Goal: Obtain resource: Obtain resource

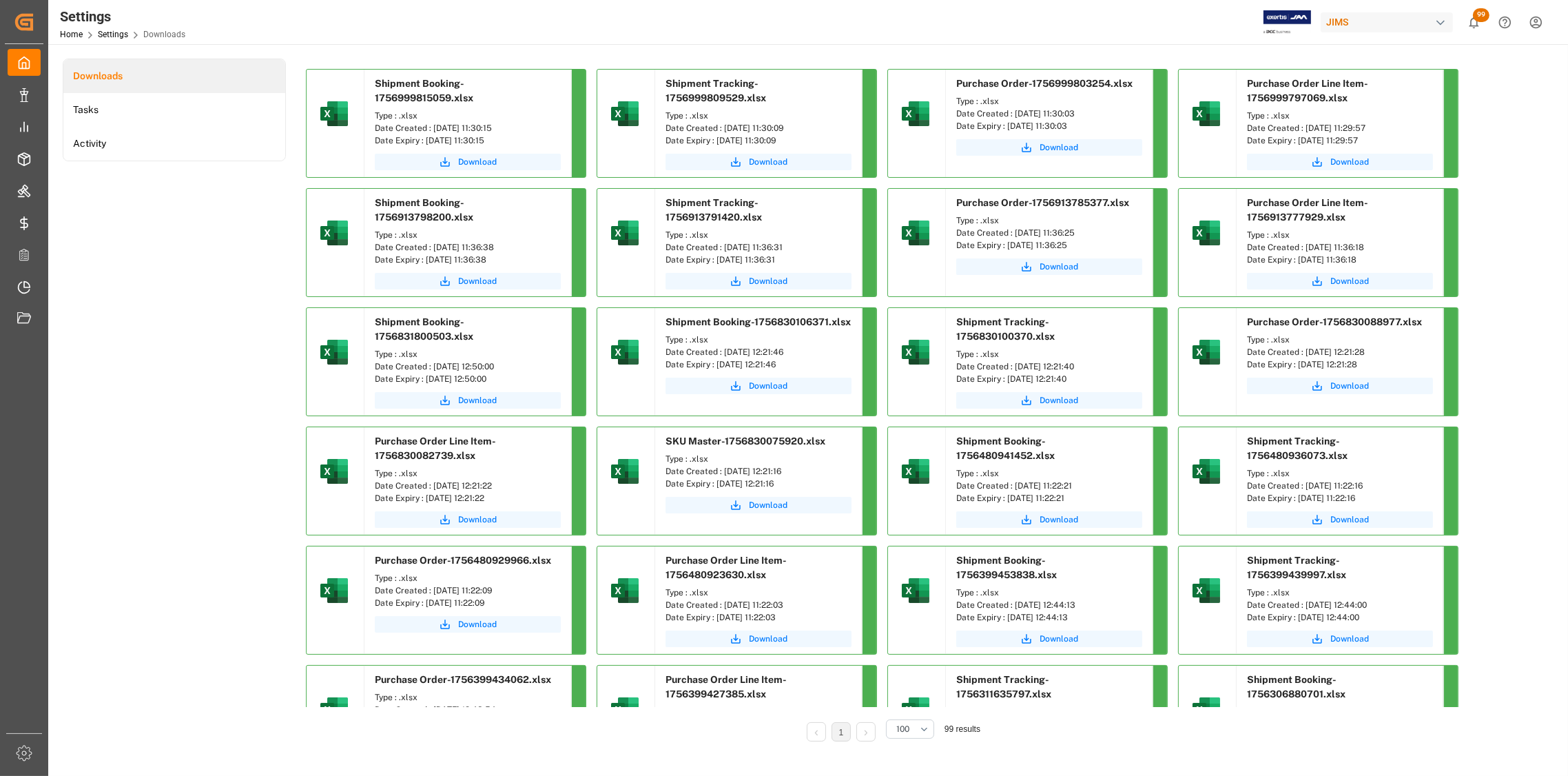
drag, startPoint x: 515, startPoint y: 123, endPoint x: 429, endPoint y: 131, distance: 86.4
click at [429, 131] on div "Date Created : [DATE] 11:30:15" at bounding box center [467, 128] width 186 height 12
copy div "[DATE] 11:30:15"
drag, startPoint x: 810, startPoint y: 127, endPoint x: 723, endPoint y: 131, distance: 87.1
click at [723, 131] on div "Date Created : [DATE] 11:30:09" at bounding box center [758, 128] width 186 height 12
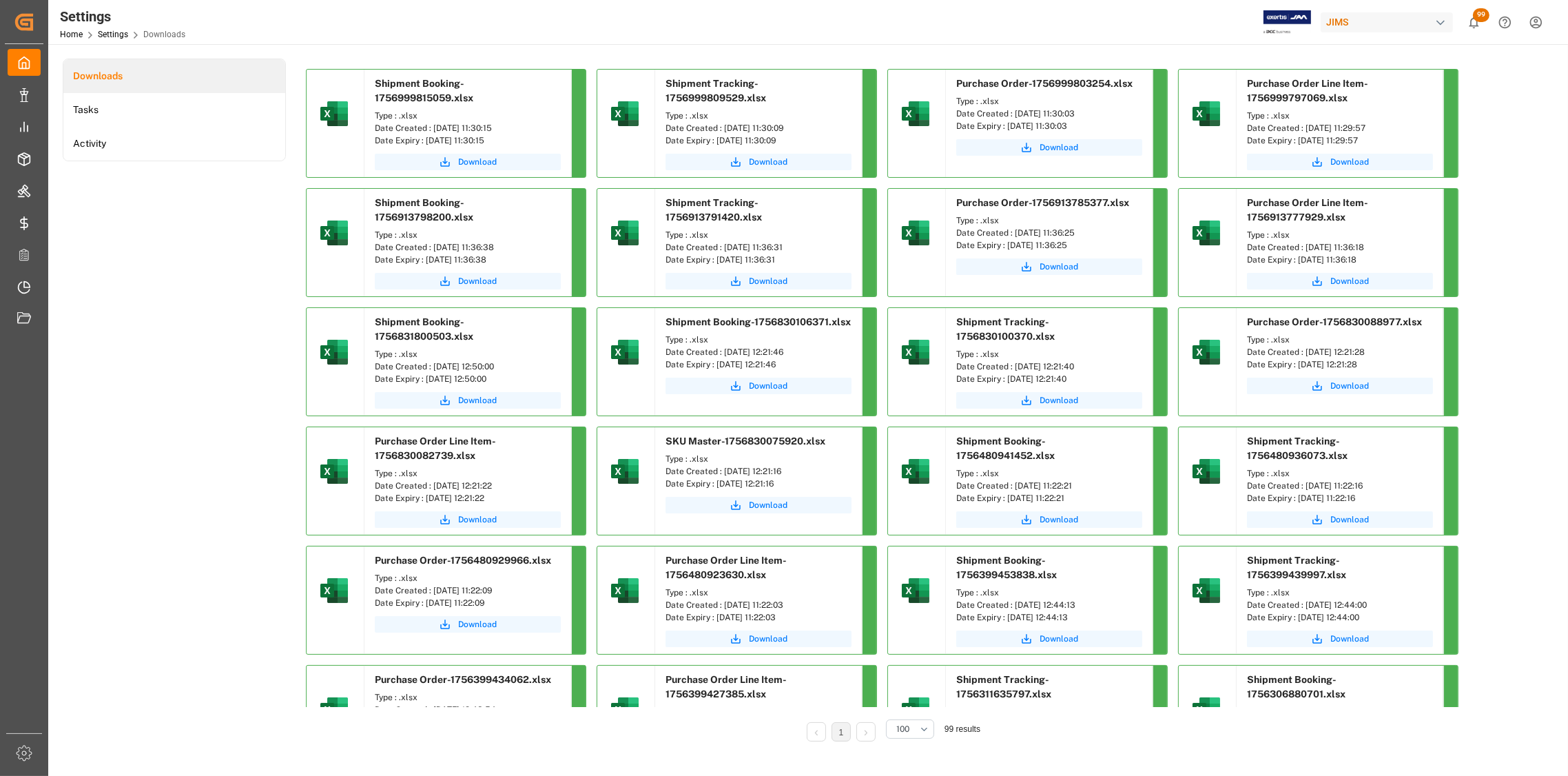
copy div "[DATE] 11:30:09"
drag, startPoint x: 1101, startPoint y: 108, endPoint x: 1012, endPoint y: 113, distance: 89.1
click at [1012, 113] on div "Date Created : [DATE] 11:30:03" at bounding box center [1049, 113] width 186 height 12
copy div "[DATE] 11:30:03"
drag, startPoint x: 1387, startPoint y: 126, endPoint x: 1305, endPoint y: 131, distance: 82.2
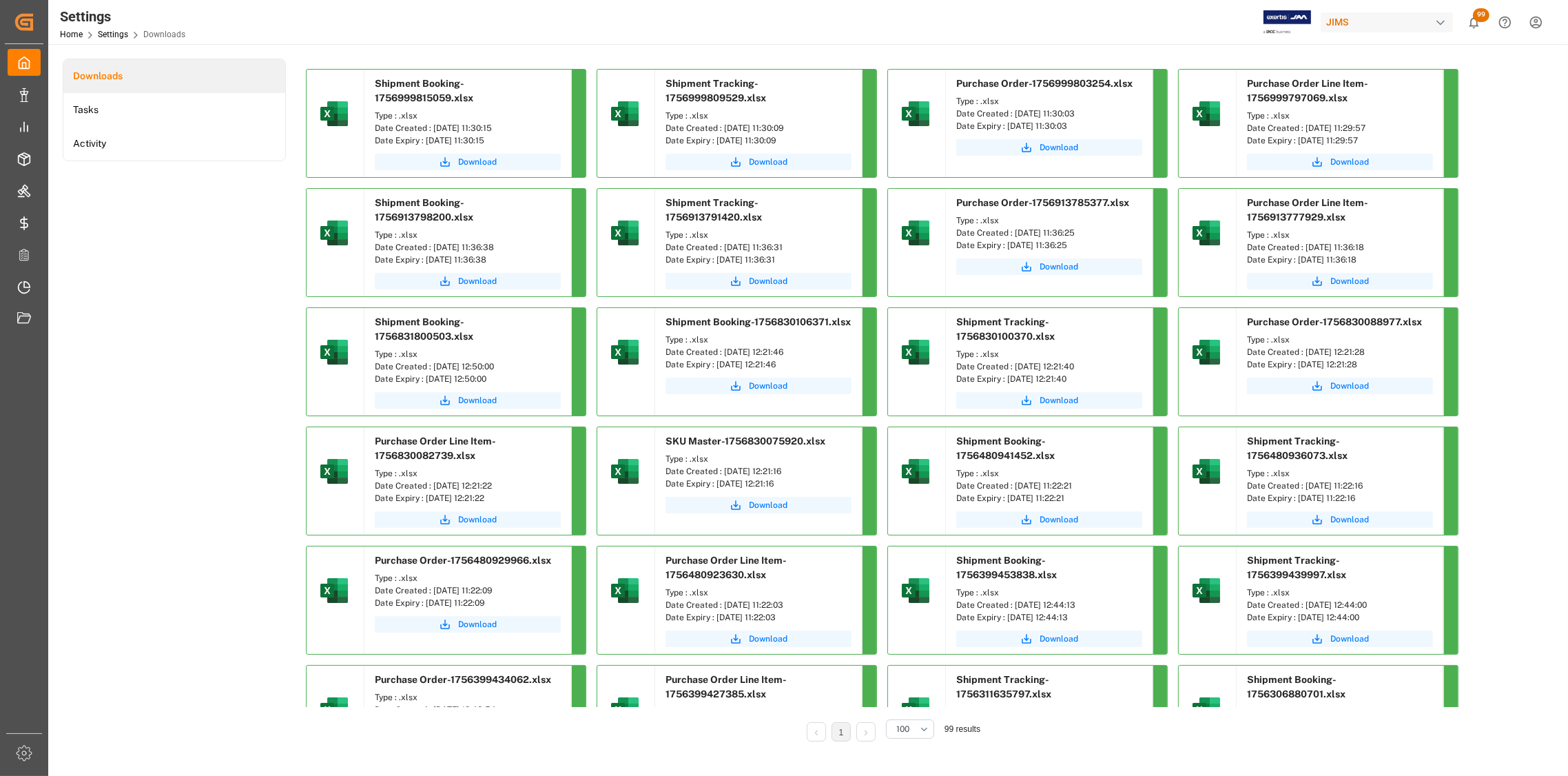
click at [1305, 131] on div "Date Created : [DATE] 11:29:57" at bounding box center [1340, 128] width 186 height 12
copy div "[DATE] 11:29:57"
